Goal: Complete application form

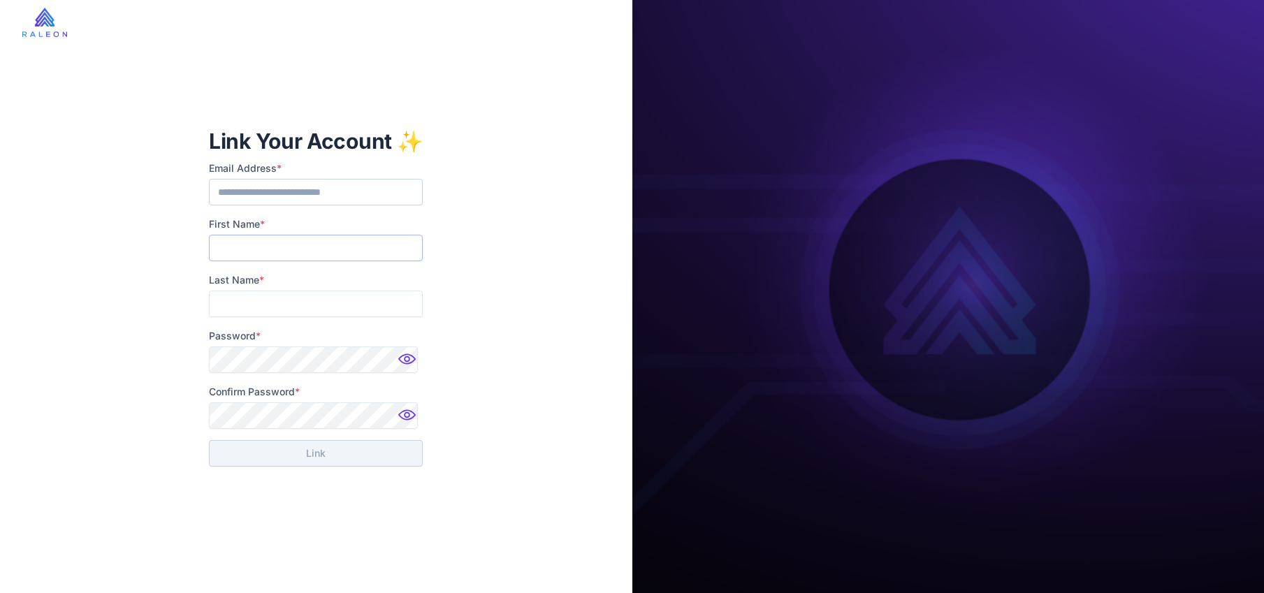
click at [281, 241] on input "First Name *" at bounding box center [316, 248] width 214 height 27
type input "****"
type input "*****"
click at [261, 461] on button "Link" at bounding box center [316, 453] width 214 height 27
